Goal: Contribute content

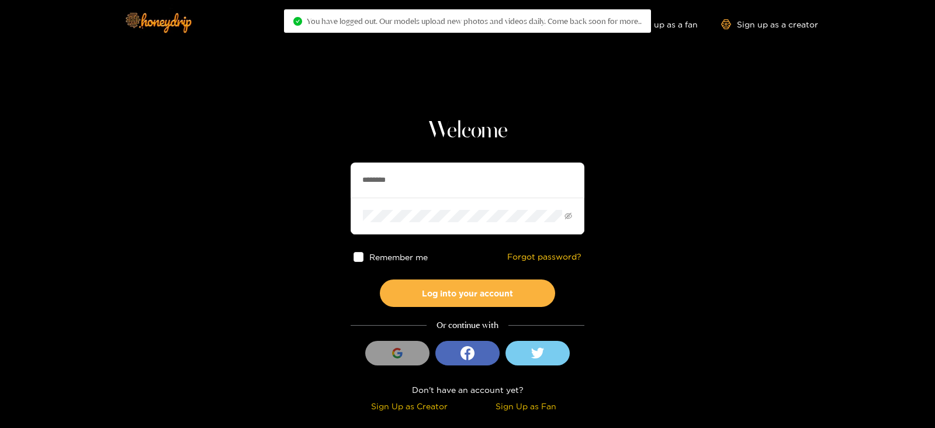
drag, startPoint x: 429, startPoint y: 186, endPoint x: 282, endPoint y: 185, distance: 147.3
click at [282, 185] on section "Welcome ******** Remember me Forgot password? Log into your account Or continue…" at bounding box center [467, 207] width 935 height 415
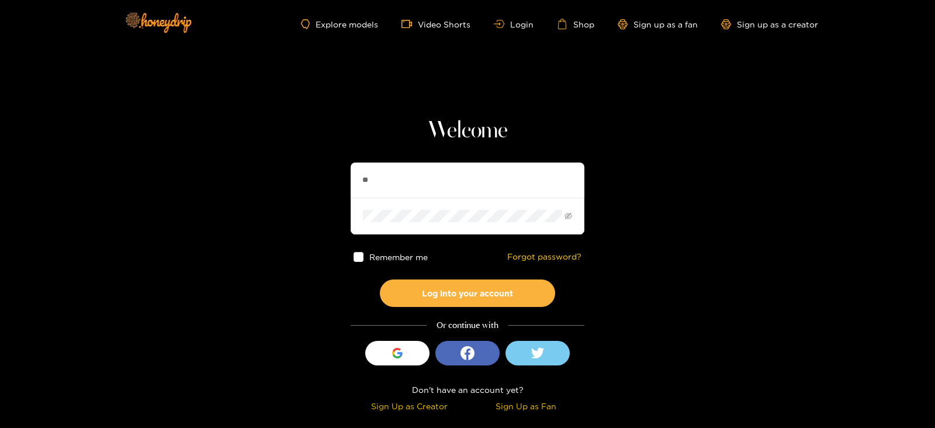
type input "**********"
click at [380, 279] on button "Log into your account" at bounding box center [467, 292] width 175 height 27
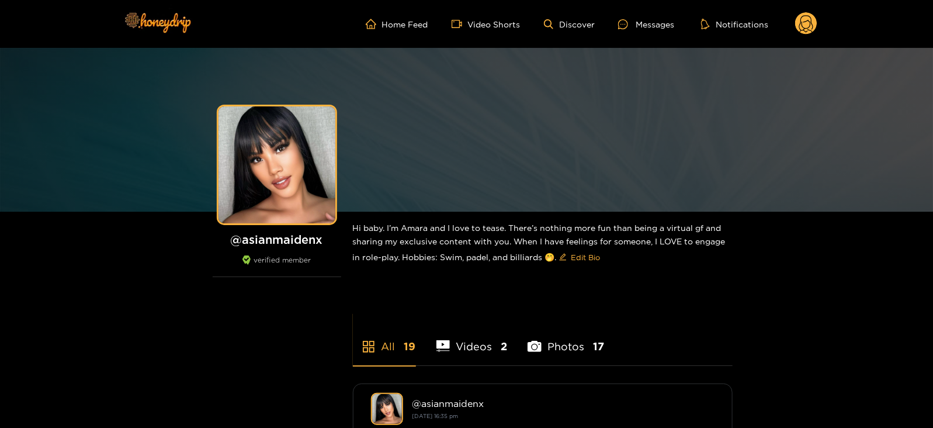
click at [806, 26] on circle at bounding box center [806, 23] width 22 height 22
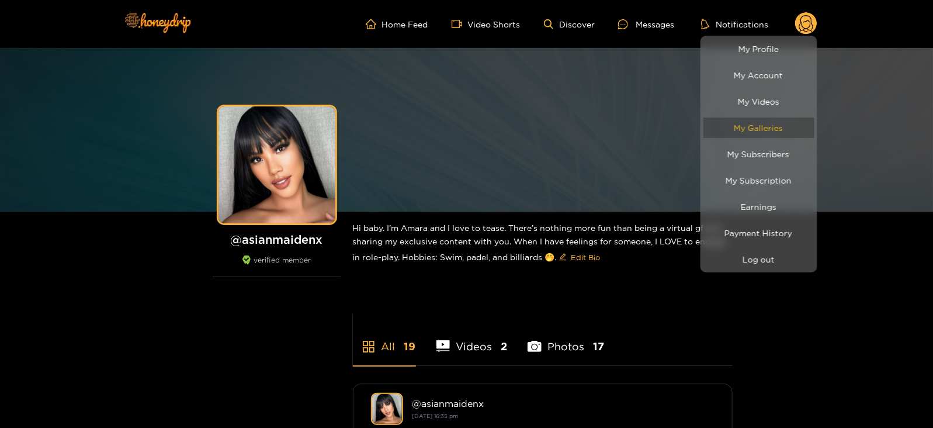
click at [736, 121] on link "My Galleries" at bounding box center [759, 127] width 111 height 20
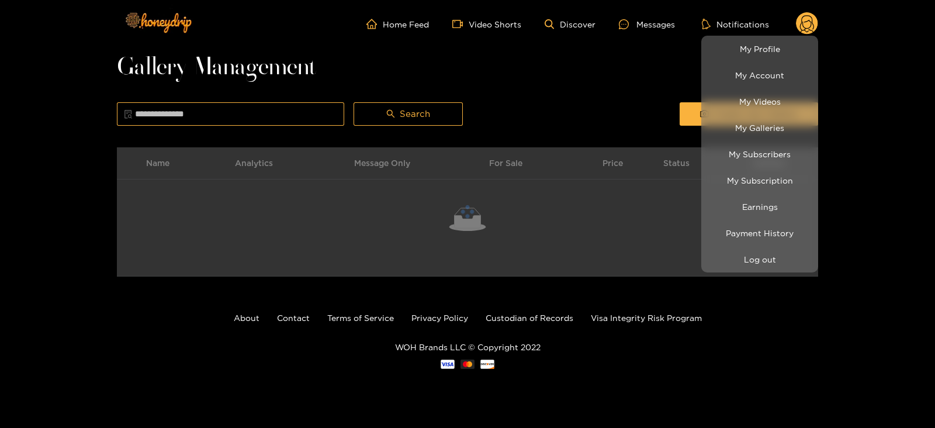
click at [643, 78] on div at bounding box center [467, 214] width 935 height 428
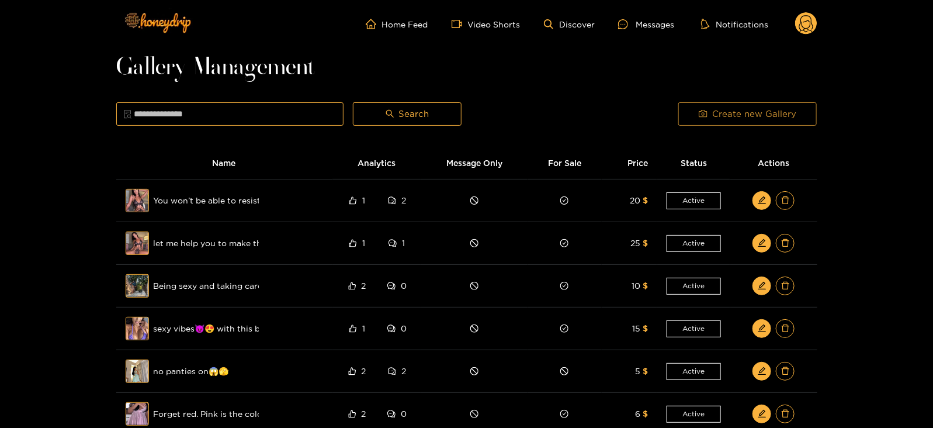
click at [716, 110] on span "Create new Gallery" at bounding box center [754, 114] width 84 height 14
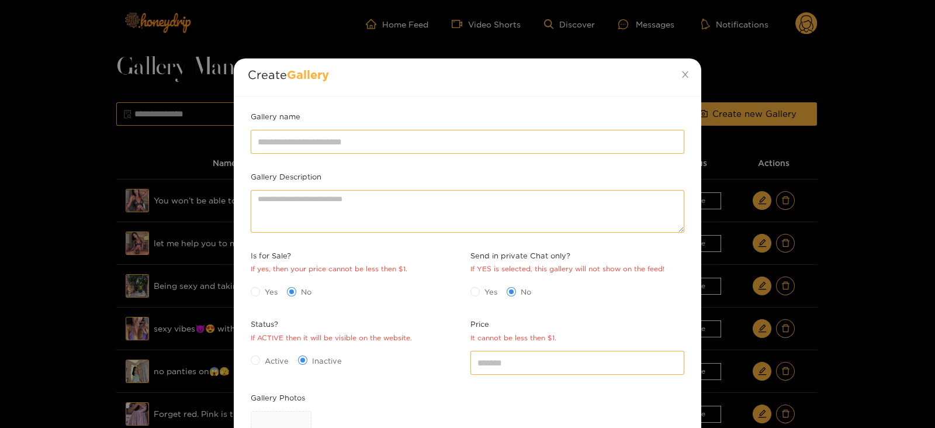
click at [448, 124] on div "Gallery name" at bounding box center [467, 118] width 439 height 16
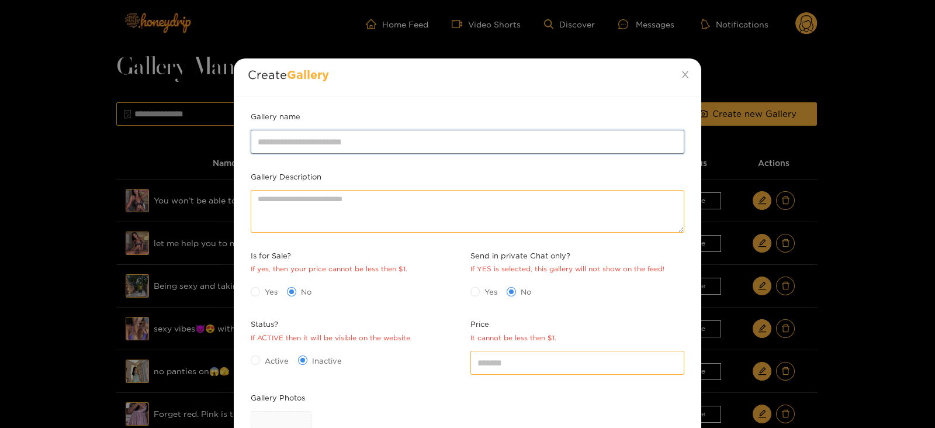
click at [444, 135] on input "Gallery name" at bounding box center [468, 141] width 434 height 23
type input "**********"
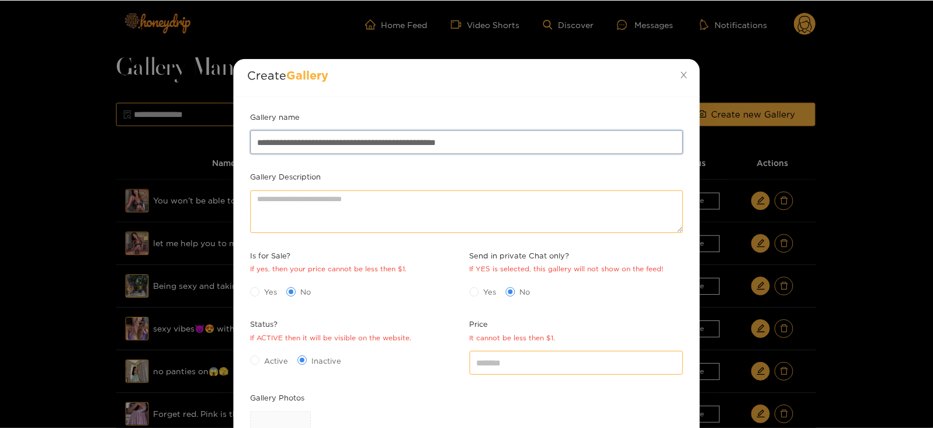
scroll to position [169, 0]
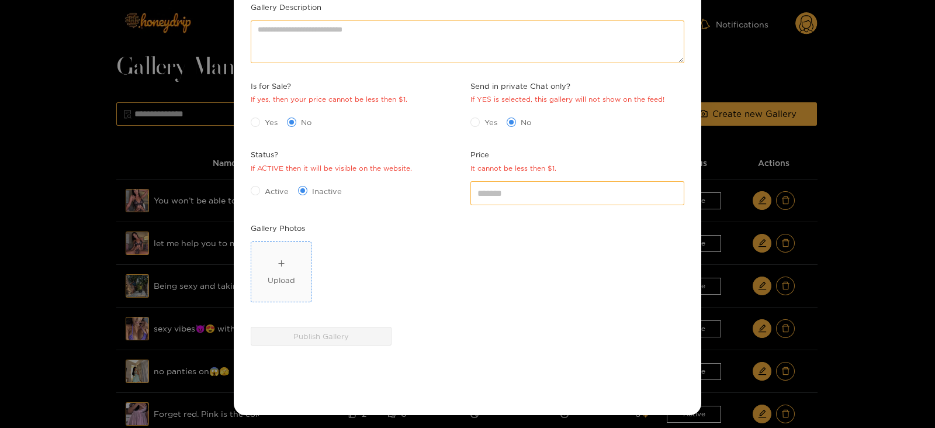
click at [278, 266] on div "Upload" at bounding box center [281, 272] width 27 height 29
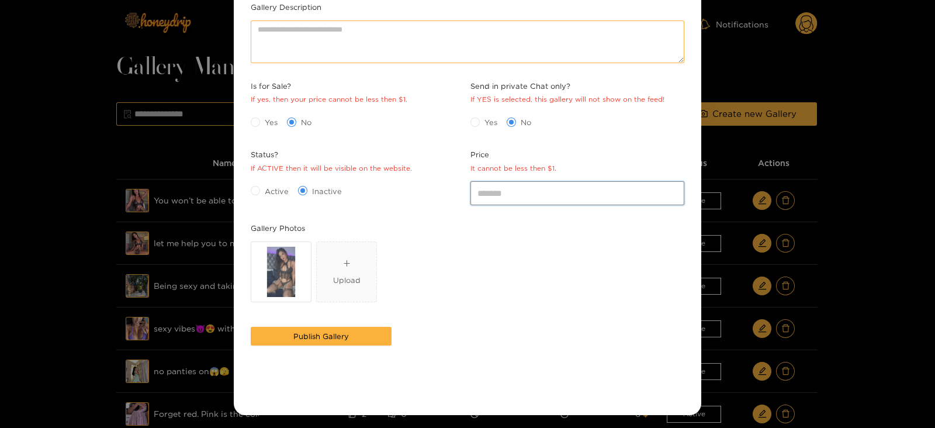
click at [498, 197] on input "*" at bounding box center [577, 192] width 214 height 23
type input "*"
click at [262, 116] on span "Yes" at bounding box center [271, 122] width 22 height 12
click at [264, 175] on div "Status? If ACTIVE then it will be visible on the website." at bounding box center [358, 163] width 220 height 30
click at [264, 186] on span "Active" at bounding box center [276, 191] width 33 height 12
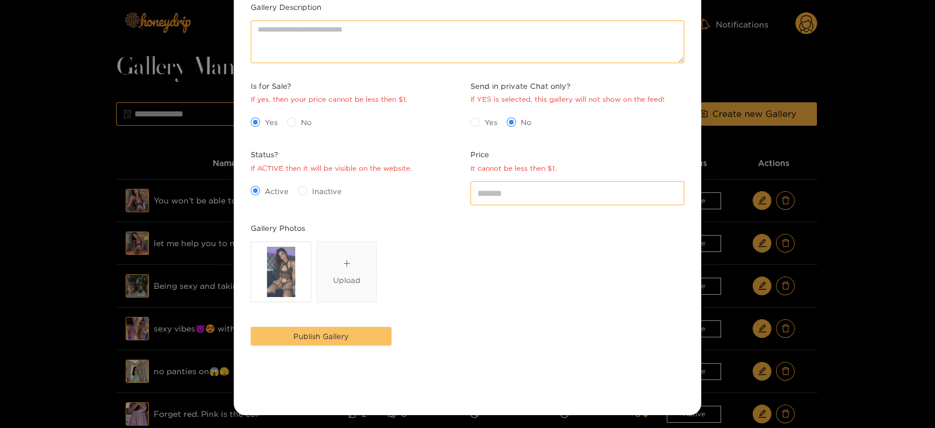
click at [290, 327] on button "Publish Gallery" at bounding box center [321, 336] width 141 height 19
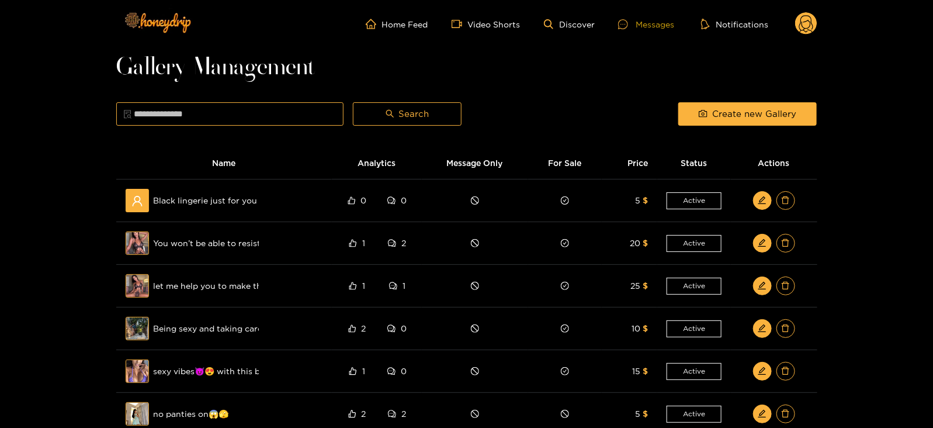
click at [637, 29] on div "Messages" at bounding box center [646, 24] width 56 height 13
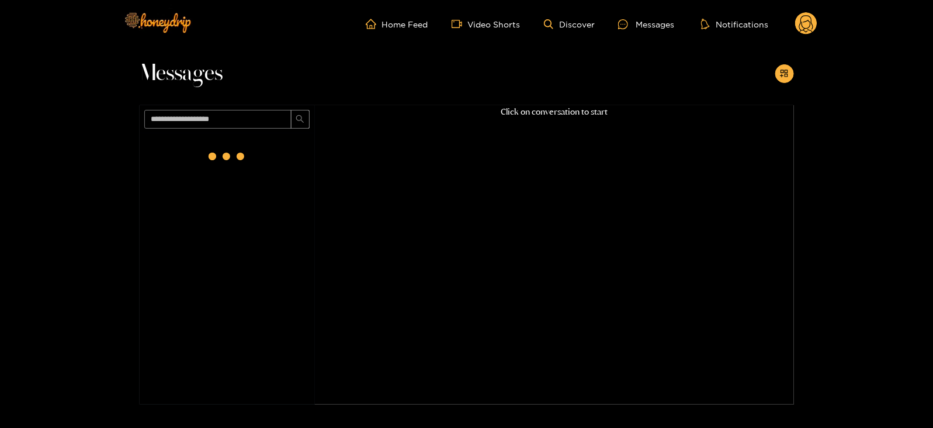
click at [818, 23] on header "Home Feed Video Shorts Discover Messages Notifications 0 videos discover messag…" at bounding box center [466, 24] width 933 height 48
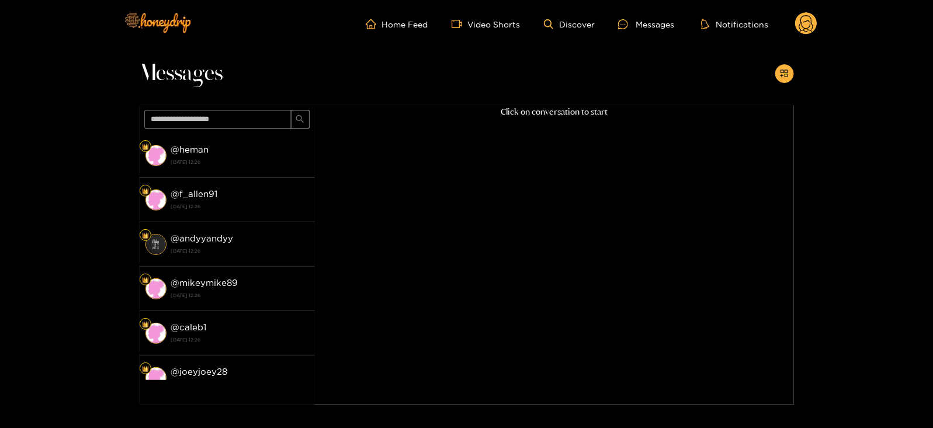
click at [805, 31] on icon at bounding box center [806, 25] width 14 height 20
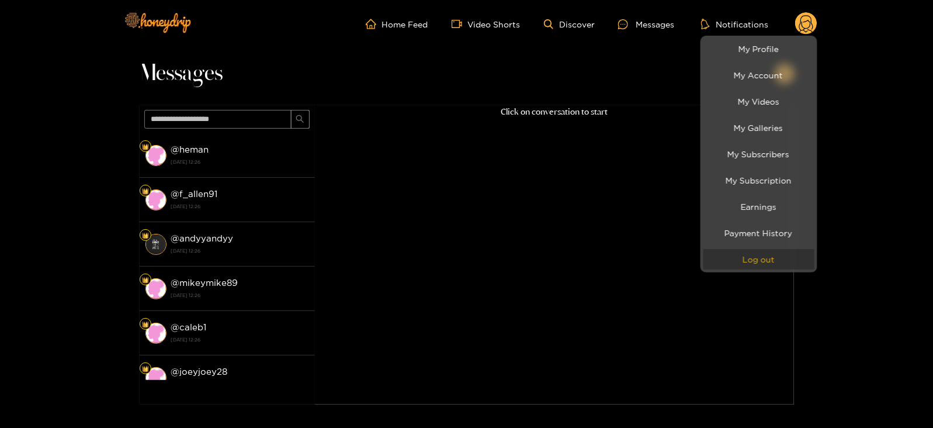
click at [755, 259] on button "Log out" at bounding box center [759, 259] width 111 height 20
